Goal: Task Accomplishment & Management: Manage account settings

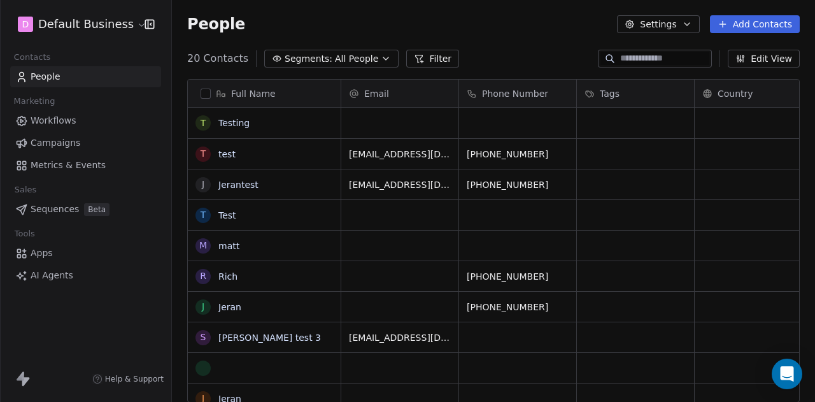
scroll to position [344, 633]
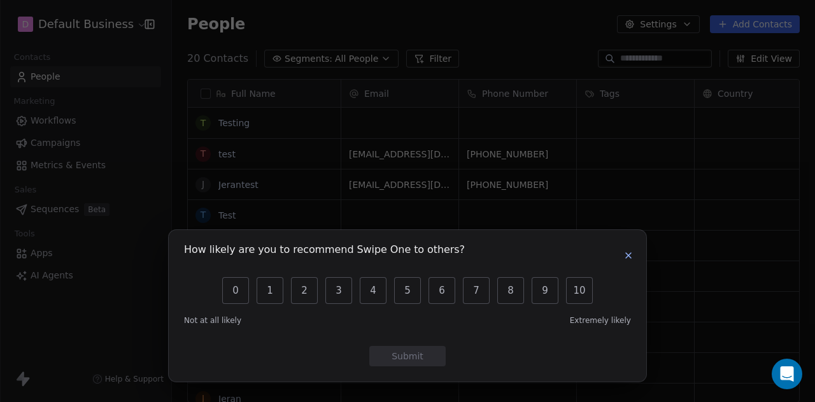
click at [632, 256] on icon "button" at bounding box center [629, 255] width 10 height 10
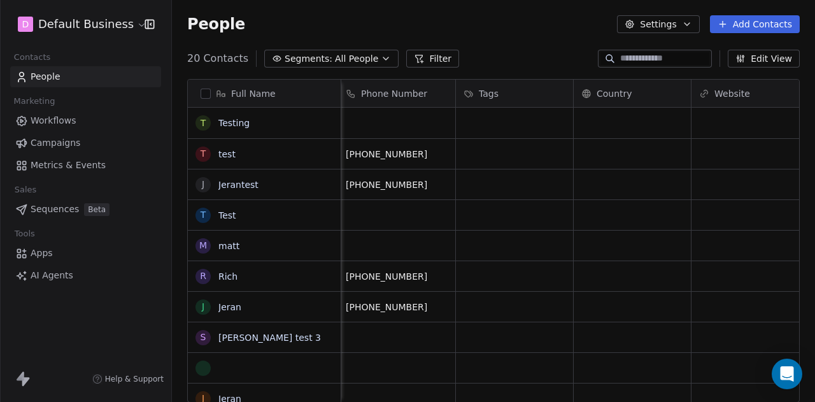
scroll to position [0, 0]
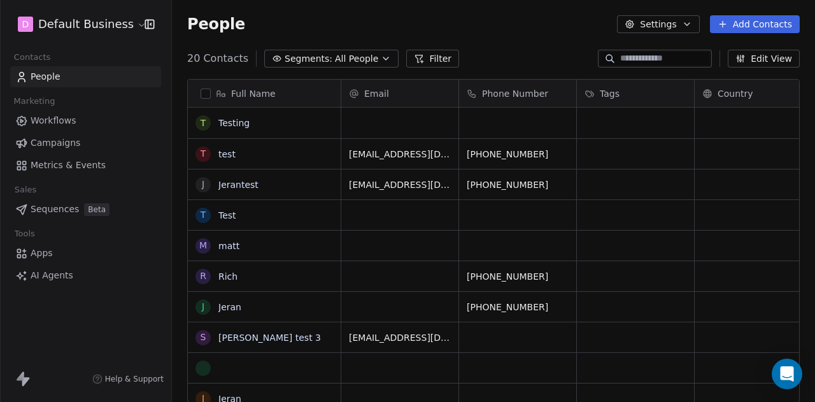
click at [759, 55] on button "Edit View" at bounding box center [764, 59] width 72 height 18
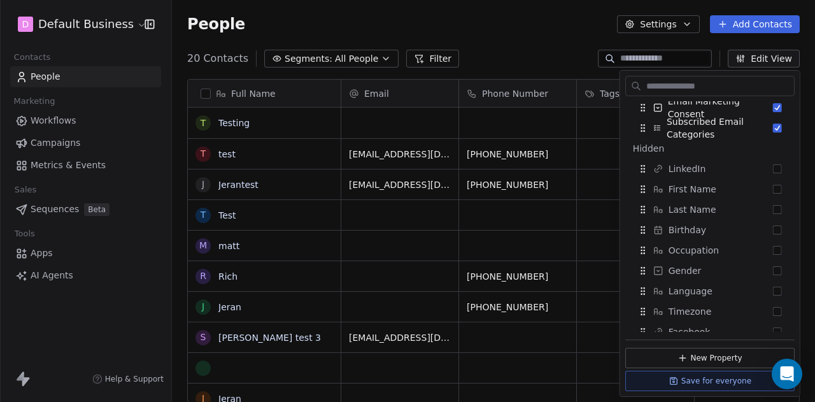
scroll to position [288, 0]
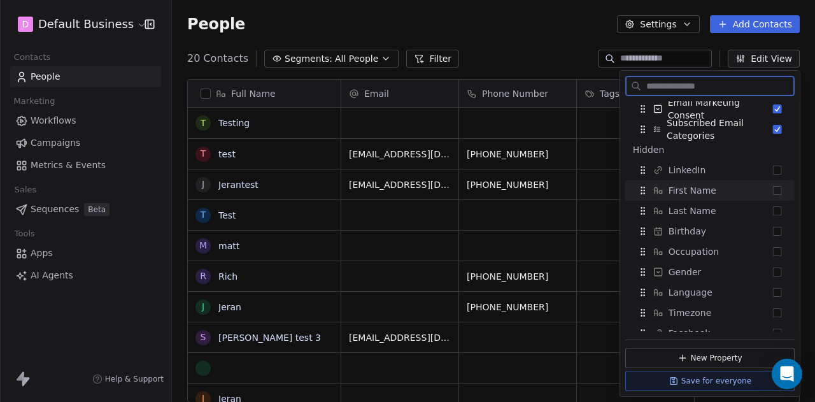
click at [769, 182] on div "First Name" at bounding box center [710, 190] width 159 height 20
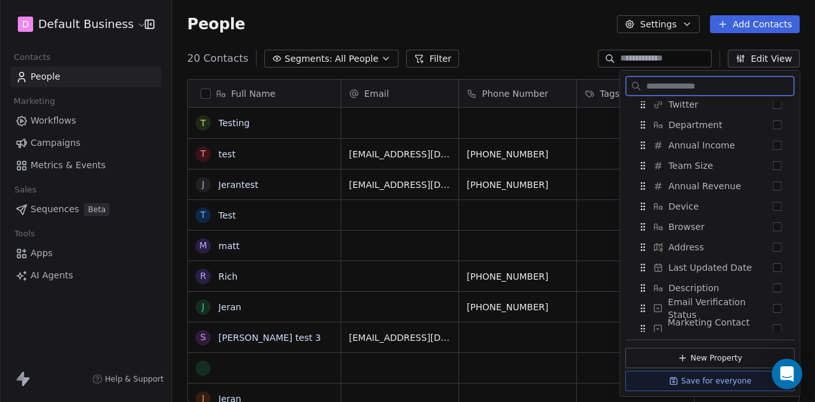
scroll to position [544, 0]
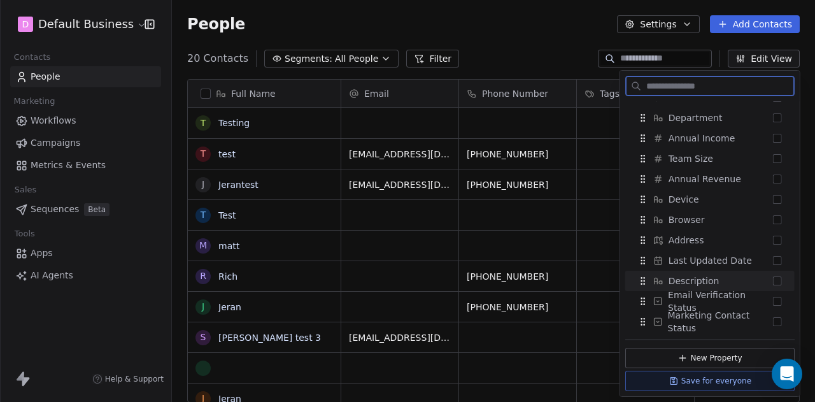
click at [773, 284] on button "Suggestions" at bounding box center [777, 280] width 9 height 9
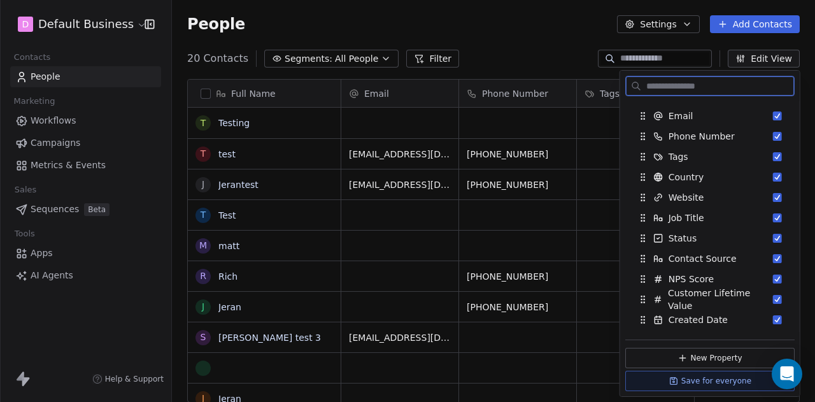
scroll to position [0, 0]
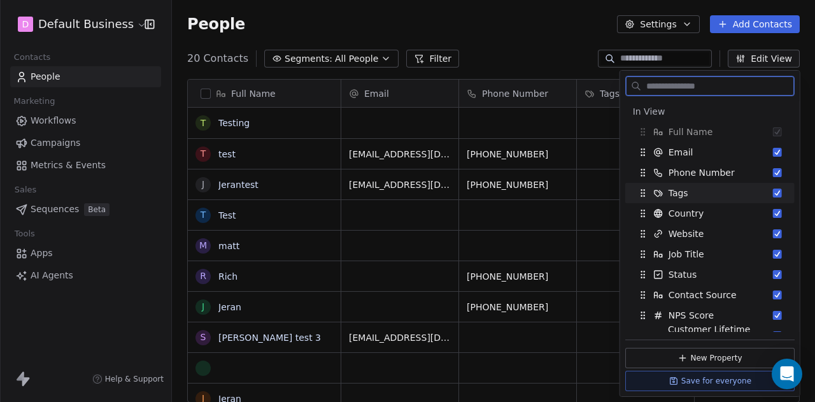
click at [773, 193] on button "Suggestions" at bounding box center [777, 193] width 9 height 9
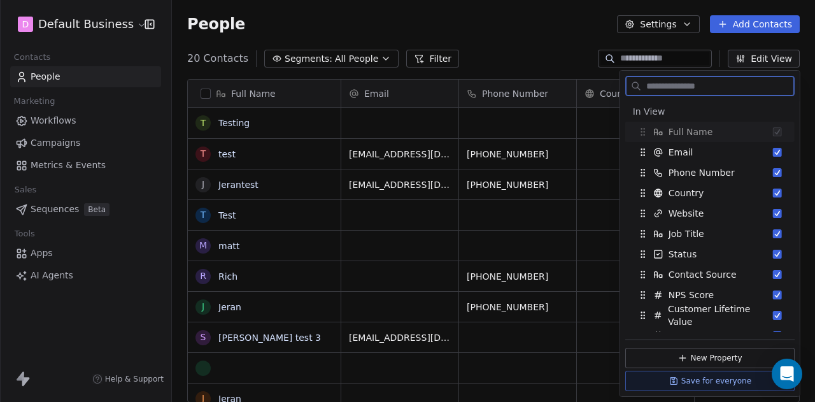
click at [773, 193] on button "Suggestions" at bounding box center [777, 193] width 9 height 9
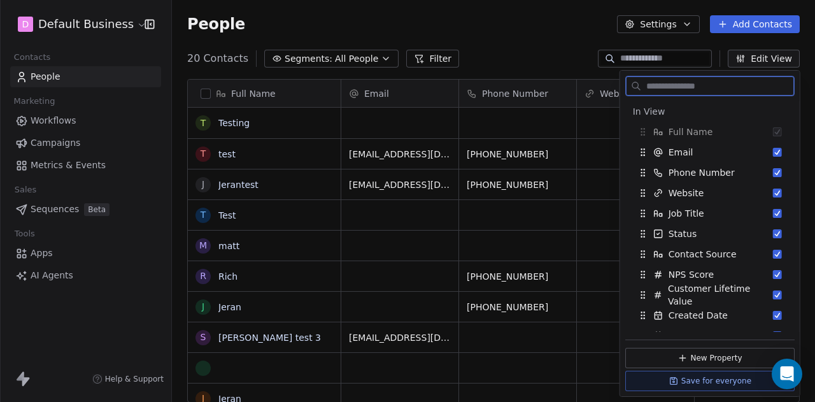
click at [773, 193] on button "Suggestions" at bounding box center [777, 193] width 9 height 9
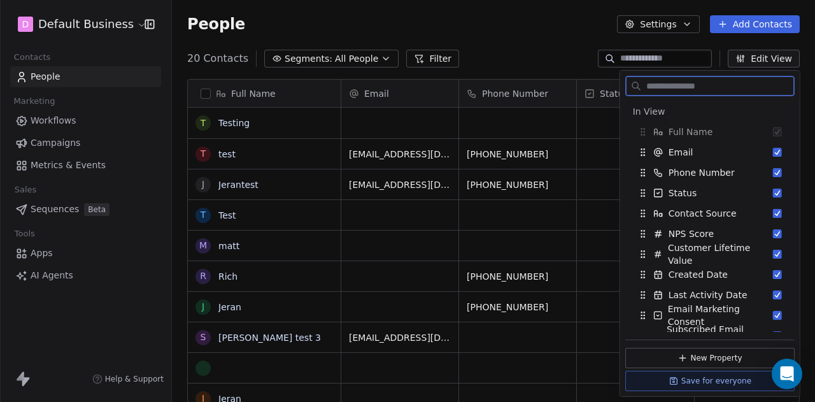
click at [773, 193] on button "Suggestions" at bounding box center [777, 193] width 9 height 9
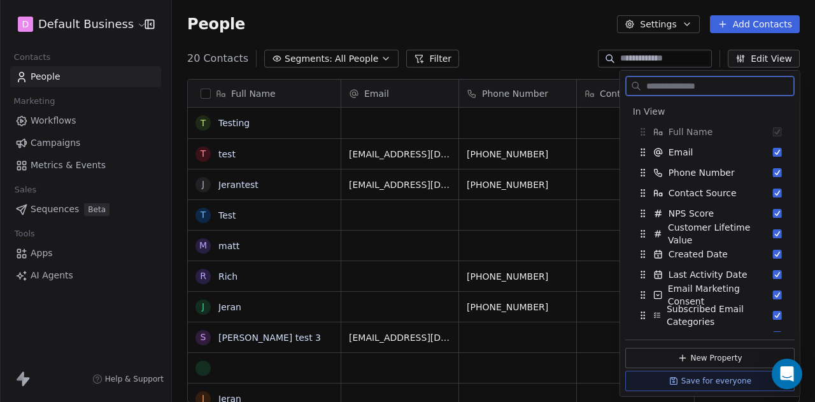
click at [773, 193] on button "Suggestions" at bounding box center [777, 193] width 9 height 9
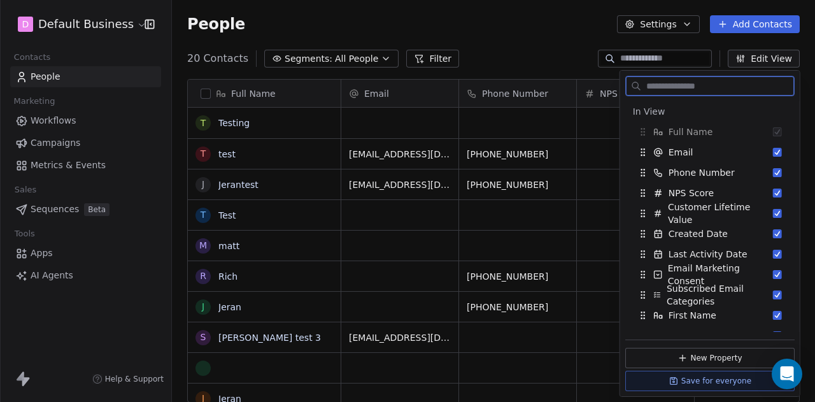
click at [773, 193] on button "Suggestions" at bounding box center [777, 193] width 9 height 9
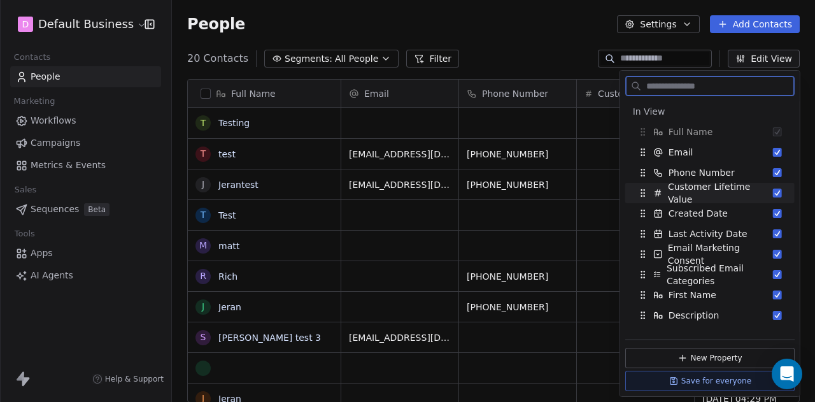
click at [773, 194] on button "Suggestions" at bounding box center [777, 193] width 9 height 9
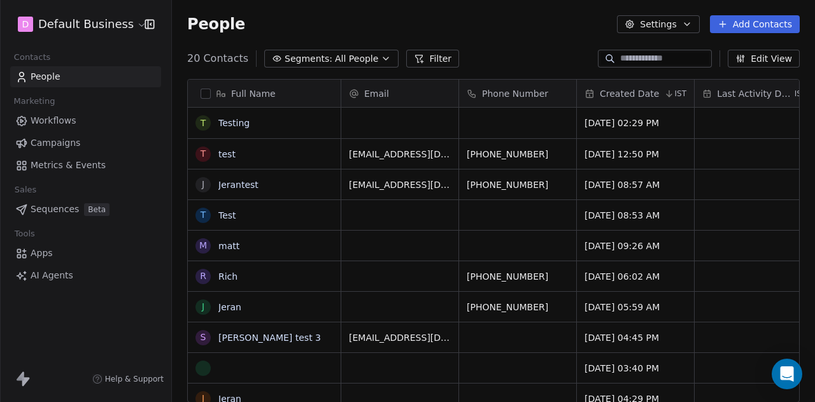
click at [545, 31] on div "People Settings Add Contacts" at bounding box center [493, 24] width 613 height 18
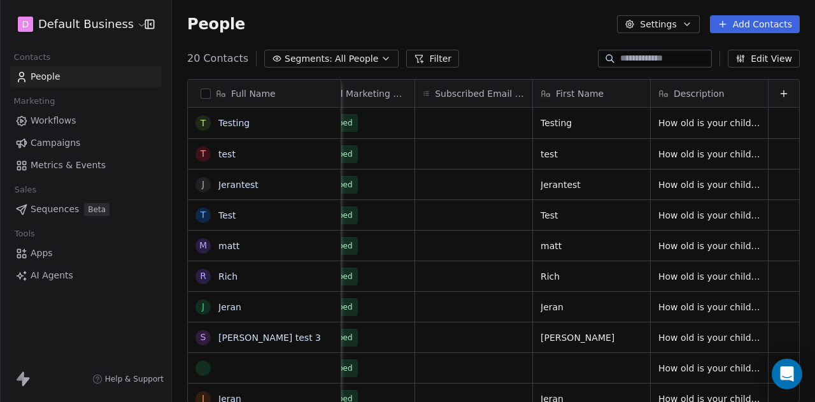
click at [532, 21] on div "People Settings Add Contacts" at bounding box center [493, 24] width 613 height 18
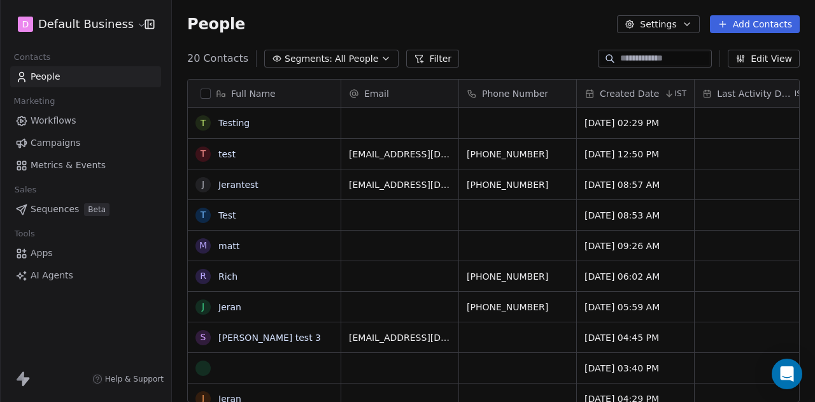
click at [759, 52] on button "Edit View" at bounding box center [764, 59] width 72 height 18
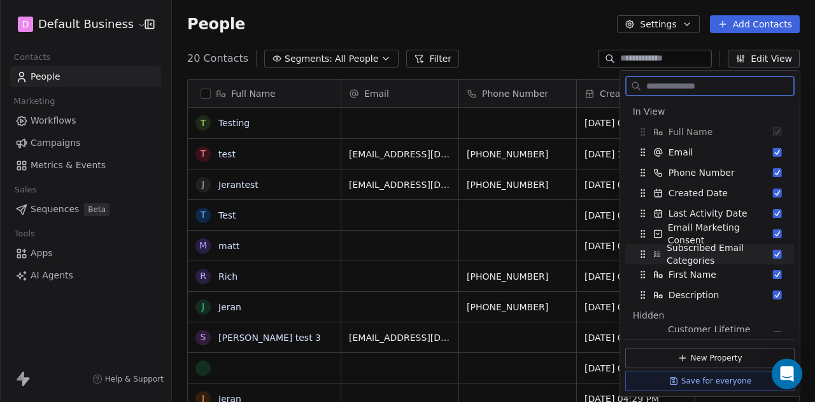
click at [773, 255] on button "Suggestions" at bounding box center [777, 254] width 9 height 9
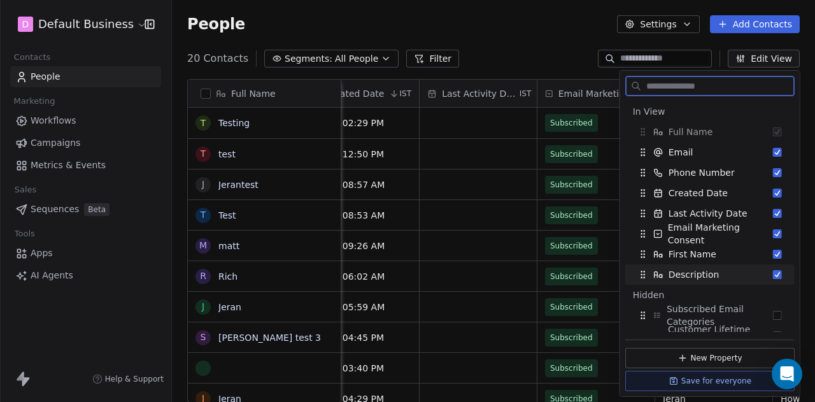
scroll to position [0, 276]
click at [773, 213] on button "Suggestions" at bounding box center [777, 213] width 9 height 9
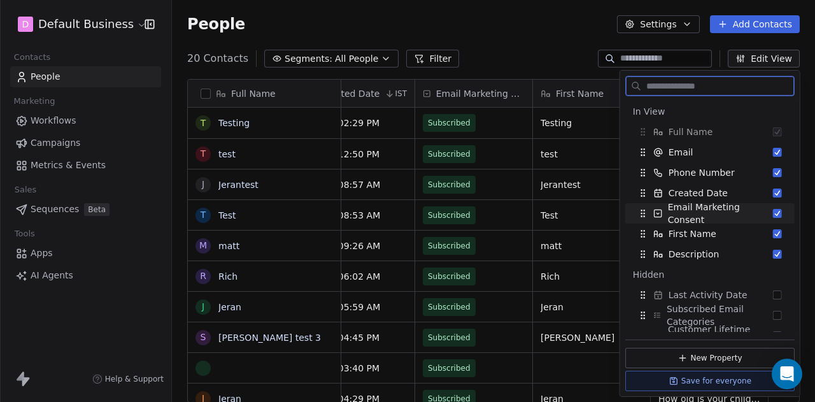
scroll to position [10, 0]
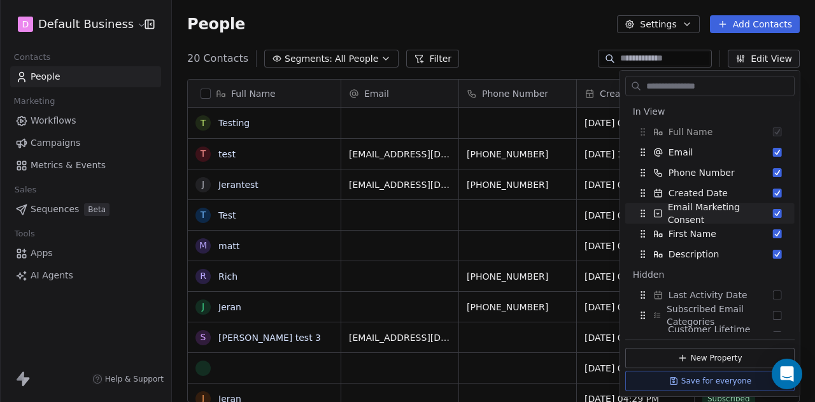
click at [508, 45] on div "People Settings Add Contacts" at bounding box center [493, 24] width 643 height 48
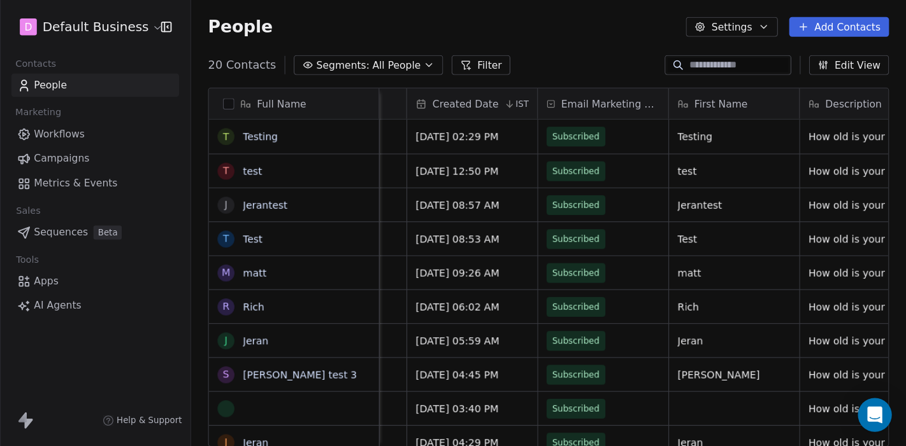
scroll to position [0, 0]
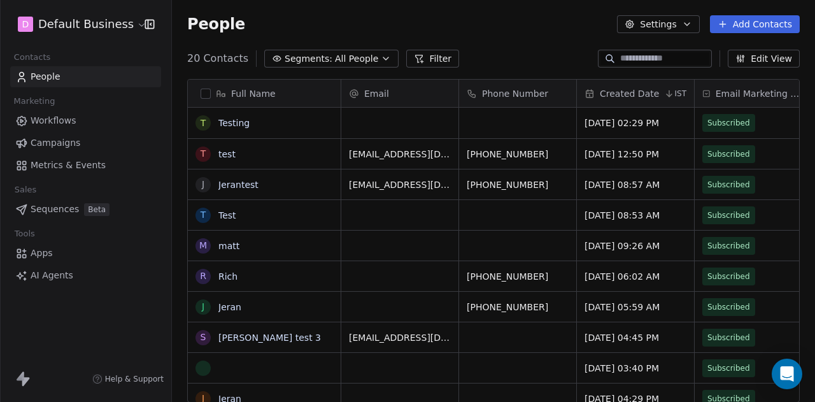
click at [510, 53] on div "20 Contacts Segments: All People Filter Edit View" at bounding box center [493, 58] width 643 height 20
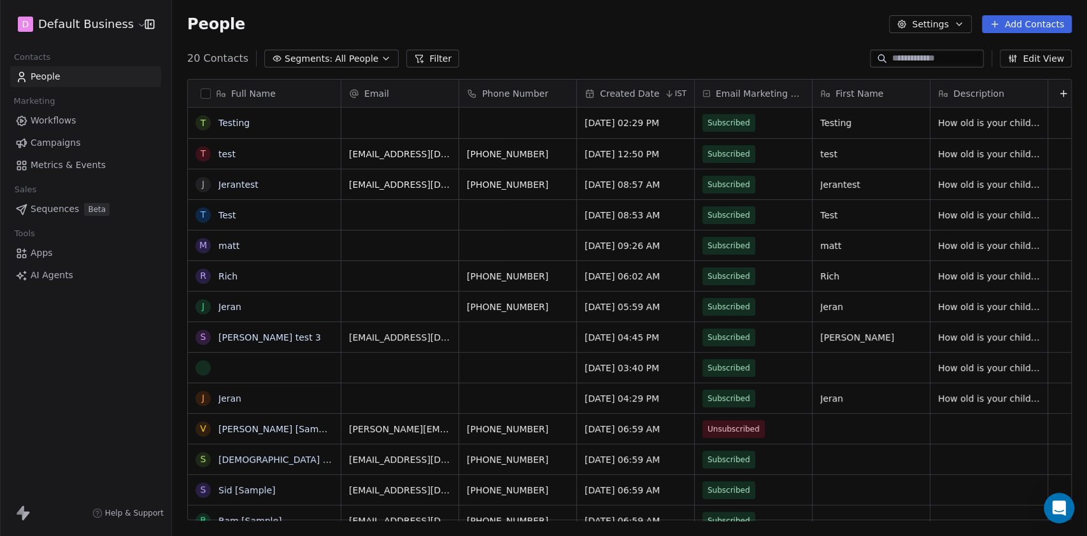
click at [773, 31] on div "People Settings Add Contacts" at bounding box center [629, 24] width 885 height 18
